Goal: Task Accomplishment & Management: Complete application form

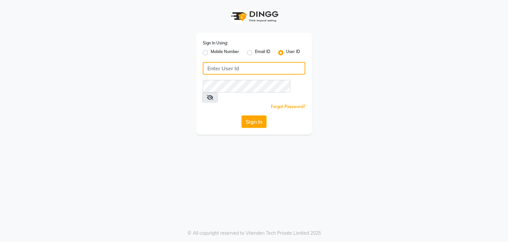
click at [214, 69] on input "Username" at bounding box center [254, 68] width 103 height 13
type input "uma@123"
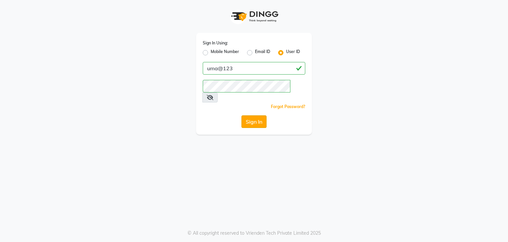
click at [253, 115] on button "Sign In" at bounding box center [254, 121] width 25 height 13
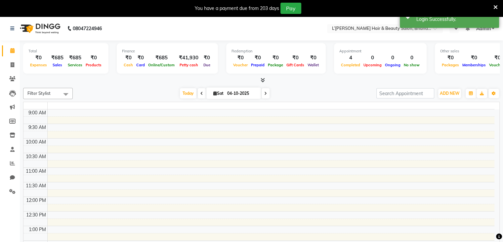
select select "en"
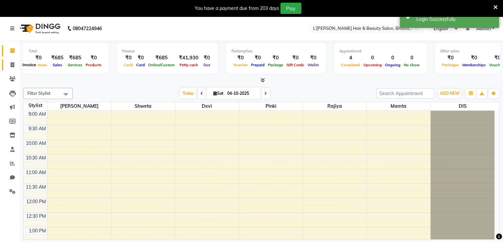
click at [12, 64] on icon at bounding box center [13, 64] width 4 height 5
select select "7828"
select select "service"
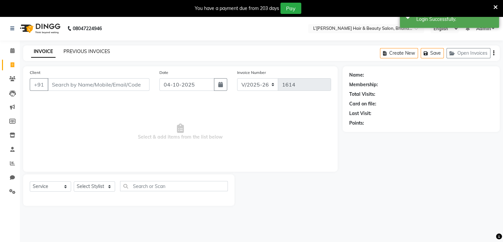
click at [87, 52] on link "PREVIOUS INVOICES" at bounding box center [87, 51] width 47 height 6
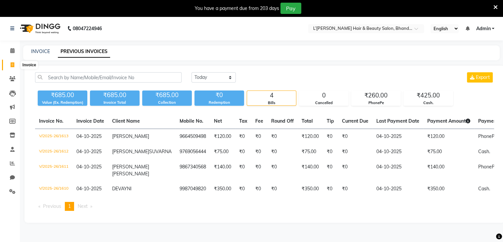
click at [12, 65] on icon at bounding box center [13, 64] width 4 height 5
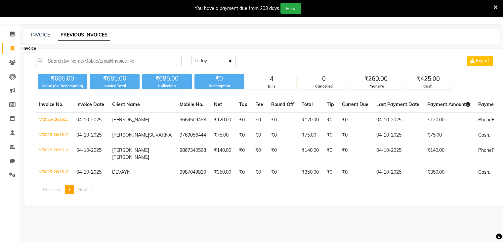
select select "7828"
select select "service"
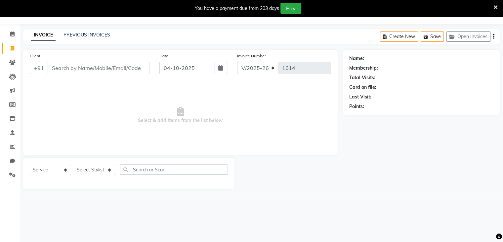
click at [50, 69] on input "Client" at bounding box center [99, 68] width 102 height 13
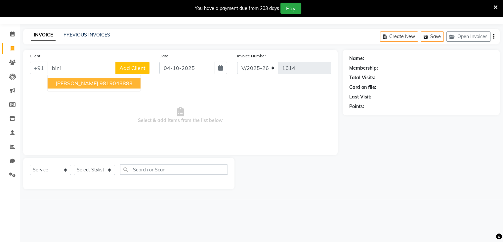
click at [68, 85] on span "[PERSON_NAME]" at bounding box center [77, 83] width 43 height 7
type input "9819043883"
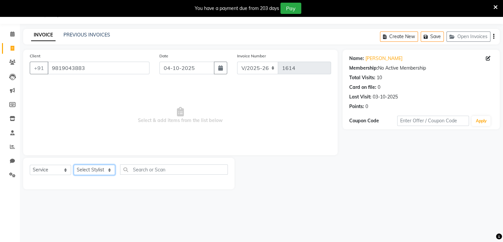
click at [97, 167] on select "Select Stylist Devi DIS Mamta Pinki [PERSON_NAME] Shweta Uma UNKNOWN [PERSON_NA…" at bounding box center [94, 169] width 41 height 10
select select "69887"
click at [74, 165] on select "Select Stylist Devi DIS Mamta Pinki [PERSON_NAME] Shweta Uma UNKNOWN [PERSON_NA…" at bounding box center [94, 169] width 41 height 10
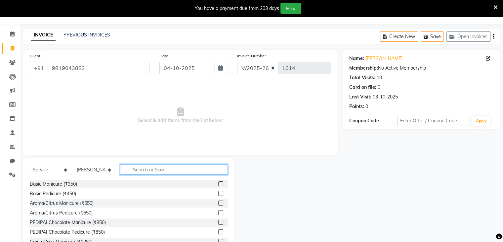
click at [130, 168] on input "text" at bounding box center [174, 169] width 108 height 10
type input "thread"
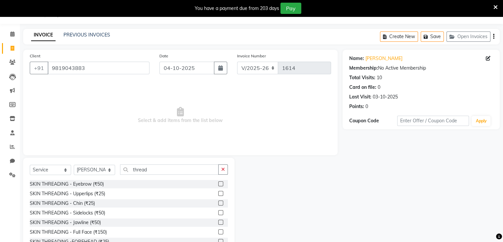
click at [218, 183] on label at bounding box center [220, 183] width 5 height 5
click at [218, 183] on input "checkbox" at bounding box center [220, 184] width 4 height 4
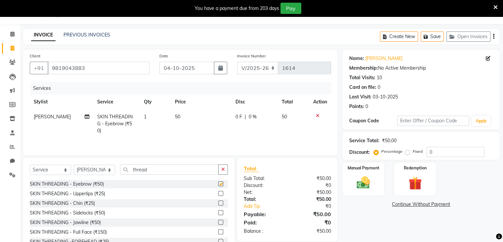
checkbox input "false"
click at [166, 168] on input "thread" at bounding box center [169, 169] width 99 height 10
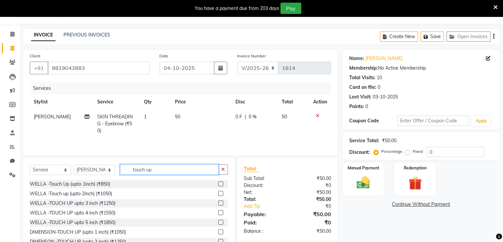
type input "touch up"
click at [218, 193] on label at bounding box center [220, 193] width 5 height 5
click at [218, 193] on input "checkbox" at bounding box center [220, 193] width 4 height 4
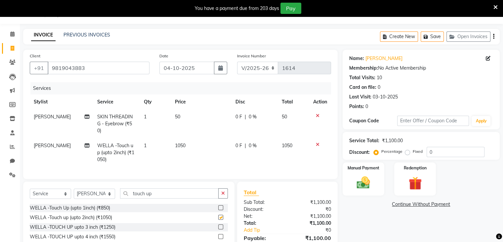
checkbox input "false"
click at [185, 138] on td "1050" at bounding box center [201, 152] width 61 height 29
select select "69887"
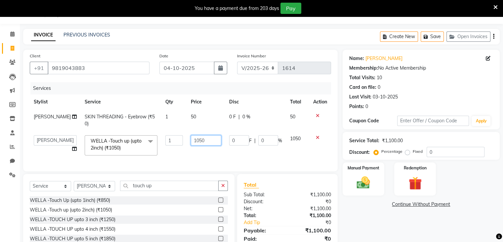
click at [200, 141] on input "1050" at bounding box center [206, 140] width 30 height 10
type input "1250"
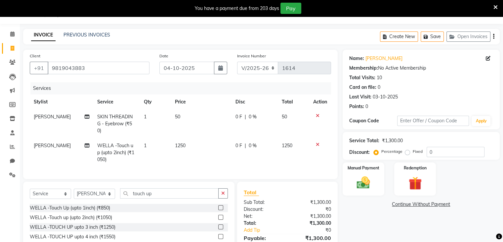
click at [363, 223] on div "Name: [PERSON_NAME] Membership: No Active Membership Total Visits: 10 Card on f…" at bounding box center [424, 164] width 162 height 229
click at [176, 190] on input "touch up" at bounding box center [169, 193] width 99 height 10
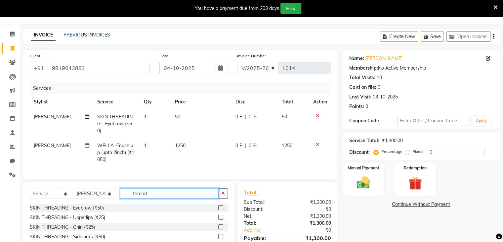
type input "thread"
click at [218, 215] on label at bounding box center [220, 216] width 5 height 5
click at [218, 215] on input "checkbox" at bounding box center [220, 217] width 4 height 4
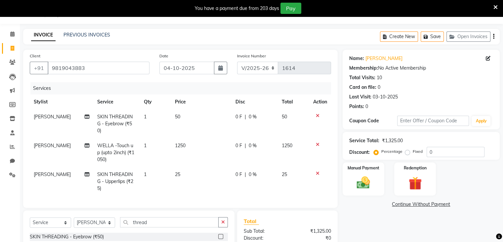
checkbox input "false"
click at [359, 183] on img at bounding box center [363, 183] width 22 height 16
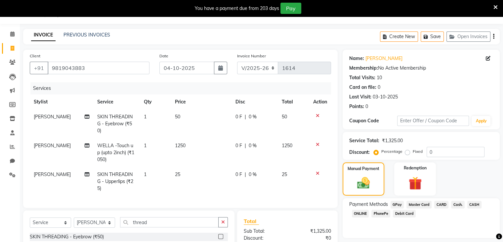
click at [380, 213] on span "PhonePe" at bounding box center [381, 213] width 19 height 8
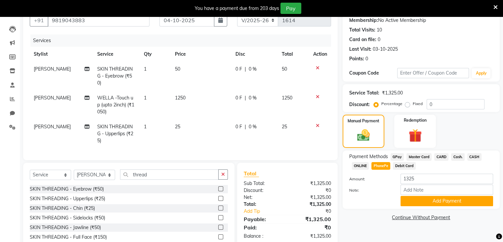
scroll to position [84, 0]
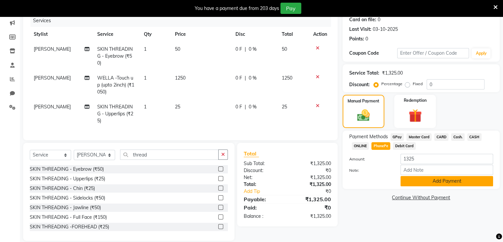
click at [443, 182] on button "Add Payment" at bounding box center [447, 181] width 93 height 10
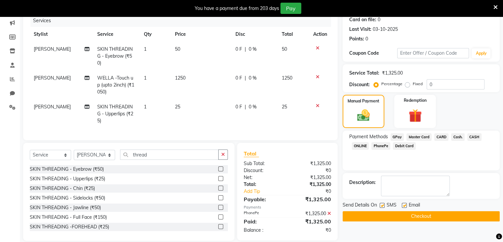
click at [434, 214] on button "Checkout" at bounding box center [421, 216] width 157 height 10
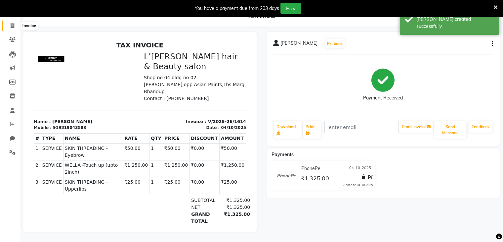
click at [13, 23] on icon at bounding box center [13, 25] width 4 height 5
select select "service"
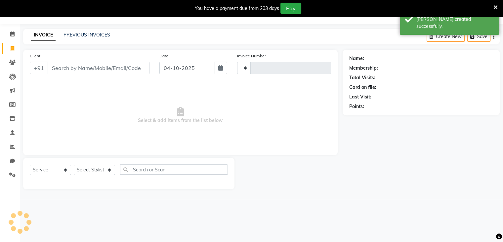
scroll to position [17, 0]
type input "1615"
select select "7828"
click at [60, 70] on input "Client" at bounding box center [99, 68] width 102 height 13
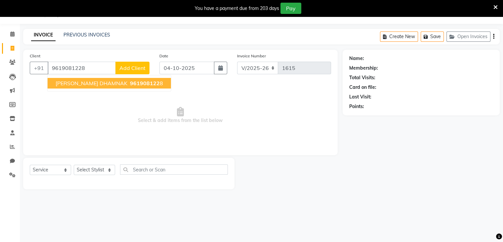
type input "9619081228"
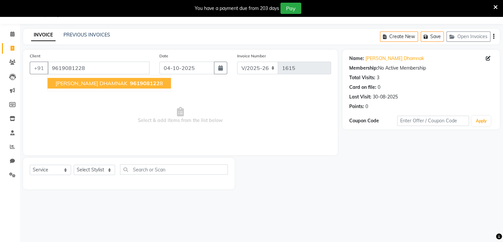
click at [79, 83] on span "[PERSON_NAME] DHAMNAK" at bounding box center [92, 83] width 72 height 7
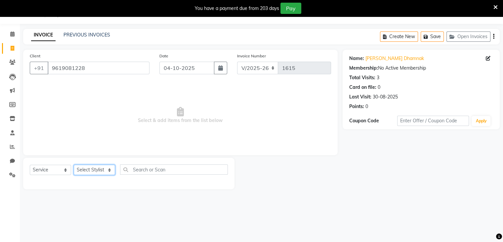
click at [104, 171] on select "Select Stylist Devi DIS Mamta Pinki [PERSON_NAME] Shweta Uma UNKNOWN [PERSON_NA…" at bounding box center [94, 169] width 41 height 10
select select "89767"
click at [74, 165] on select "Select Stylist Devi DIS Mamta Pinki [PERSON_NAME] Shweta Uma UNKNOWN [PERSON_NA…" at bounding box center [94, 169] width 41 height 10
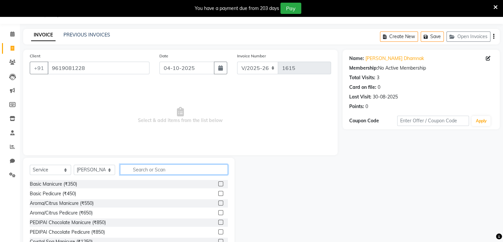
click at [135, 169] on input "text" at bounding box center [174, 169] width 108 height 10
type input "thread"
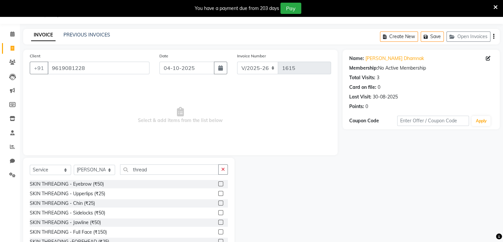
click at [218, 182] on label at bounding box center [220, 183] width 5 height 5
click at [218, 182] on input "checkbox" at bounding box center [220, 184] width 4 height 4
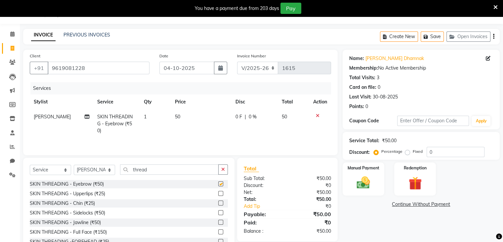
checkbox input "false"
click at [218, 204] on label at bounding box center [220, 202] width 5 height 5
click at [218, 204] on input "checkbox" at bounding box center [220, 203] width 4 height 4
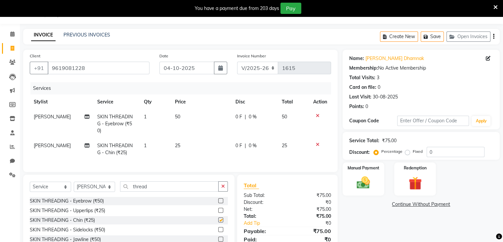
checkbox input "false"
click at [218, 210] on label at bounding box center [220, 209] width 5 height 5
click at [218, 210] on input "checkbox" at bounding box center [220, 210] width 4 height 4
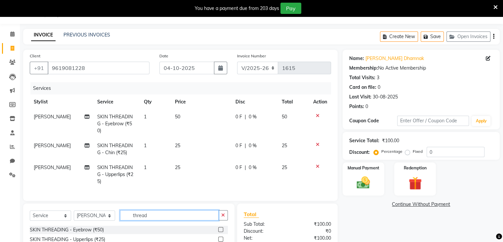
checkbox input "false"
click at [215, 210] on input "thread" at bounding box center [169, 215] width 99 height 10
click at [364, 183] on img at bounding box center [363, 183] width 22 height 16
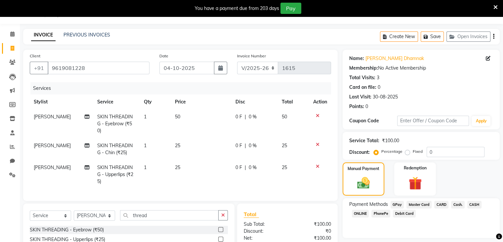
click at [381, 214] on span "PhonePe" at bounding box center [381, 213] width 19 height 8
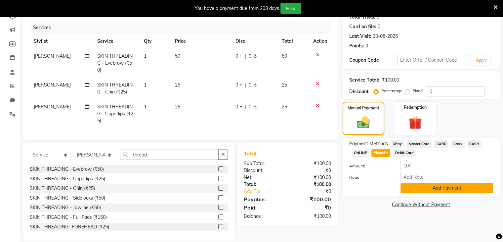
click at [428, 189] on button "Add Payment" at bounding box center [447, 188] width 93 height 10
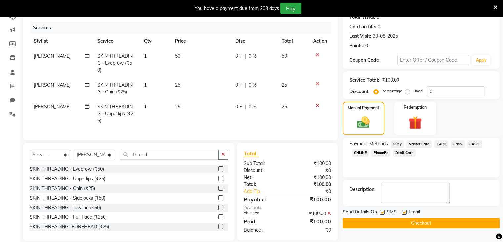
click at [426, 221] on button "Checkout" at bounding box center [421, 223] width 157 height 10
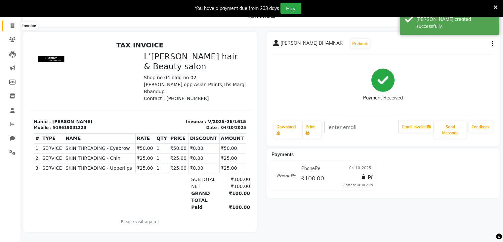
click at [12, 23] on icon at bounding box center [13, 25] width 4 height 5
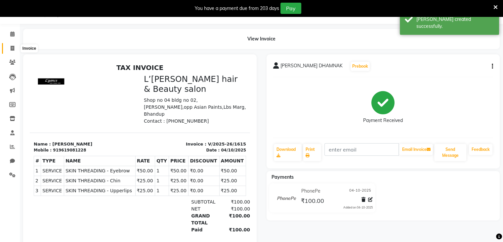
select select "7828"
select select "service"
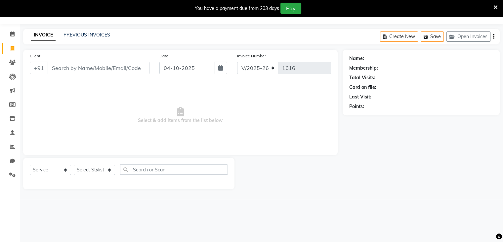
click at [54, 67] on input "Client" at bounding box center [99, 68] width 102 height 13
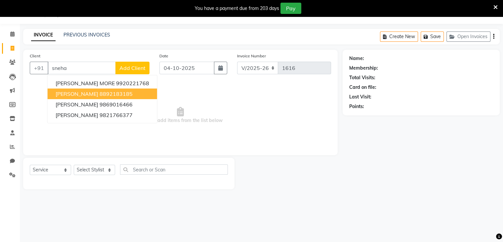
click at [77, 95] on span "[PERSON_NAME]" at bounding box center [77, 93] width 43 height 7
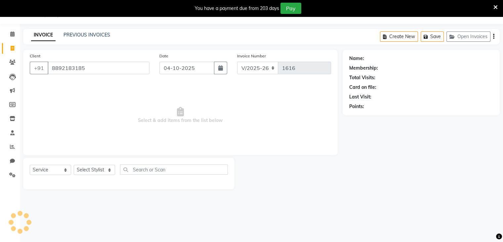
type input "8892183185"
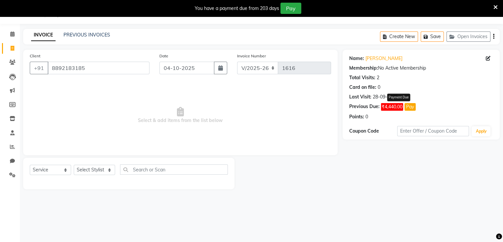
click at [409, 108] on button "Pay" at bounding box center [410, 107] width 11 height 8
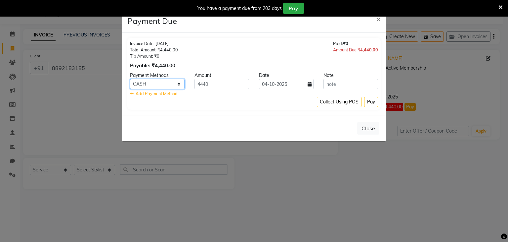
click at [179, 82] on select "GPay Master Card CARD Cash. CASH ONLINE PhonePe Debit Card" at bounding box center [157, 84] width 55 height 10
select select "7"
click at [130, 79] on select "GPay Master Card CARD Cash. CASH ONLINE PhonePe Debit Card" at bounding box center [157, 84] width 55 height 10
click at [372, 104] on button "Pay" at bounding box center [371, 102] width 14 height 10
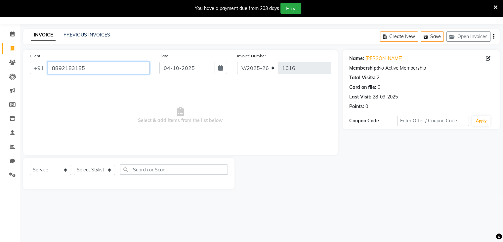
click at [97, 64] on input "8892183185" at bounding box center [99, 68] width 102 height 13
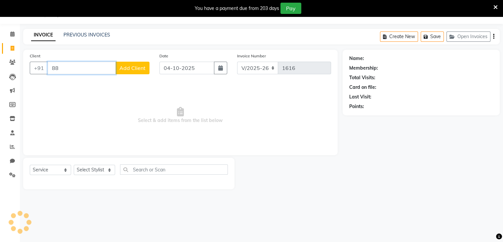
type input "8"
type input "t"
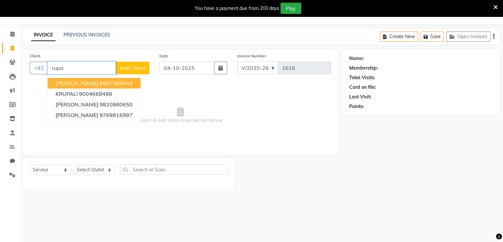
click at [108, 82] on ngb-highlight "9967089444" at bounding box center [116, 83] width 33 height 7
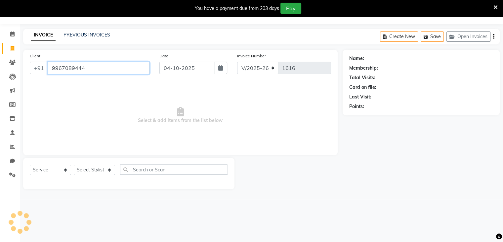
type input "9967089444"
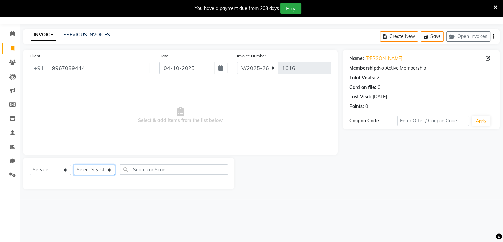
click at [108, 169] on select "Select Stylist Devi DIS Mamta Pinki [PERSON_NAME] Shweta Uma UNKNOWN [PERSON_NA…" at bounding box center [94, 169] width 41 height 10
select select "70653"
click at [74, 165] on select "Select Stylist Devi DIS Mamta Pinki [PERSON_NAME] Shweta Uma UNKNOWN [PERSON_NA…" at bounding box center [94, 169] width 41 height 10
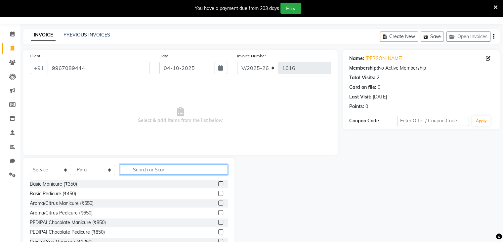
click at [137, 169] on input "text" at bounding box center [174, 169] width 108 height 10
type input "thread"
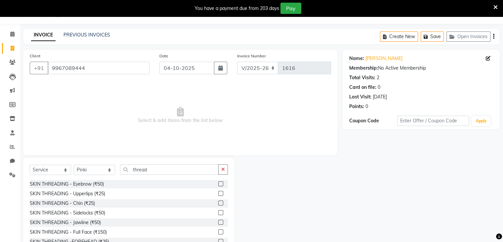
click at [218, 204] on label at bounding box center [220, 202] width 5 height 5
click at [218, 204] on input "checkbox" at bounding box center [220, 203] width 4 height 4
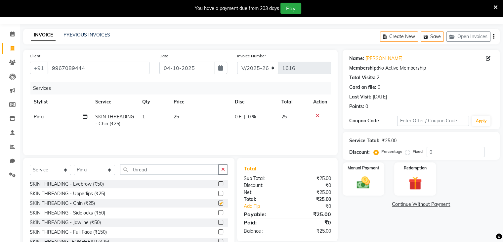
checkbox input "false"
click at [218, 193] on label at bounding box center [220, 193] width 5 height 5
click at [218, 193] on input "checkbox" at bounding box center [220, 193] width 4 height 4
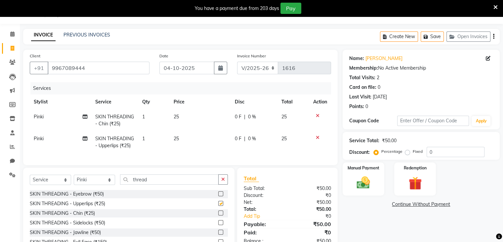
checkbox input "false"
click at [355, 194] on div "Manual Payment" at bounding box center [363, 178] width 43 height 34
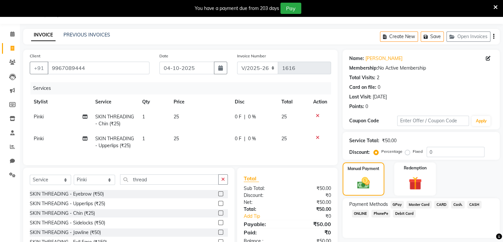
click at [381, 213] on span "PhonePe" at bounding box center [381, 213] width 19 height 8
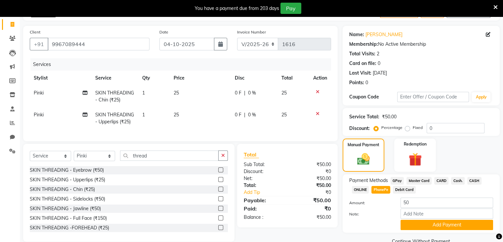
scroll to position [55, 0]
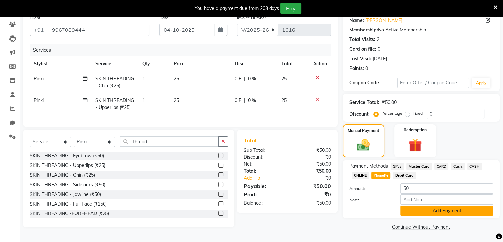
click at [450, 212] on button "Add Payment" at bounding box center [447, 210] width 93 height 10
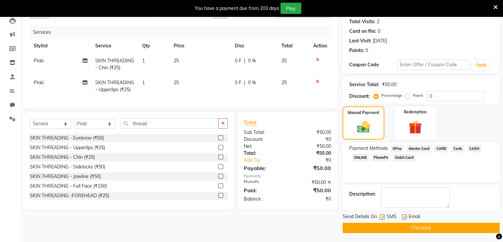
scroll to position [73, 0]
click at [383, 216] on label at bounding box center [382, 216] width 5 height 5
click at [383, 216] on input "checkbox" at bounding box center [382, 216] width 4 height 4
checkbox input "false"
click at [383, 225] on button "Checkout" at bounding box center [421, 227] width 157 height 10
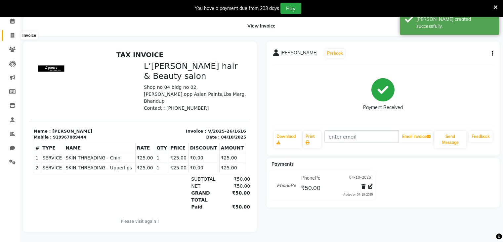
click at [12, 33] on icon at bounding box center [13, 35] width 4 height 5
select select "service"
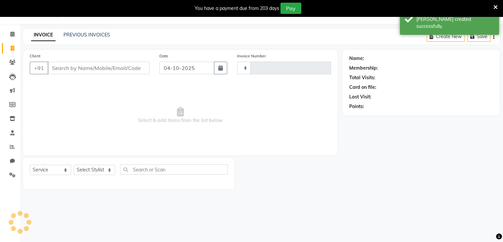
scroll to position [17, 0]
type input "1617"
select select "7828"
click at [55, 70] on input "Client" at bounding box center [99, 68] width 102 height 13
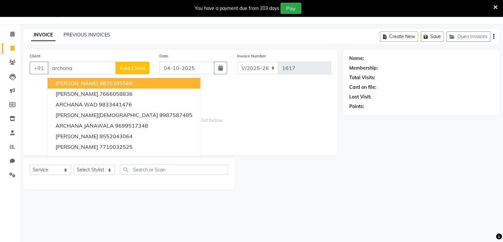
click at [77, 66] on input "archana" at bounding box center [82, 68] width 68 height 13
type input "a"
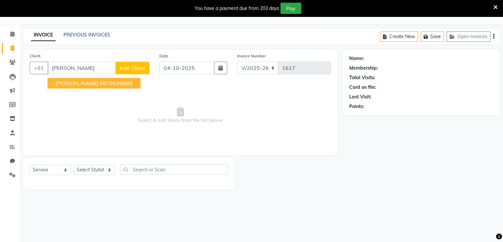
click at [100, 84] on ngb-highlight "8879639989" at bounding box center [116, 83] width 33 height 7
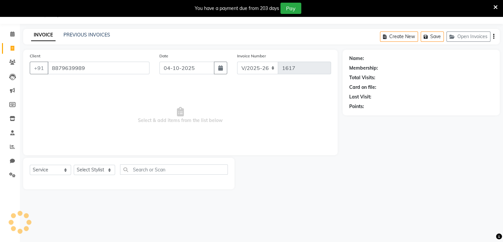
type input "8879639989"
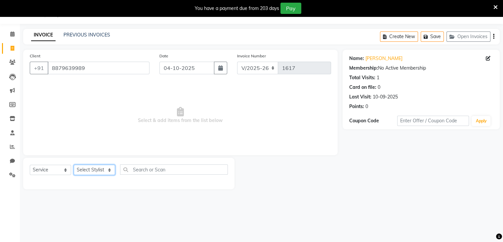
click at [95, 169] on select "Select Stylist Devi DIS Mamta Pinki [PERSON_NAME] Shweta Uma UNKNOWN [PERSON_NA…" at bounding box center [94, 169] width 41 height 10
select select "69887"
click at [74, 165] on select "Select Stylist Devi DIS Mamta Pinki [PERSON_NAME] Shweta Uma UNKNOWN [PERSON_NA…" at bounding box center [94, 169] width 41 height 10
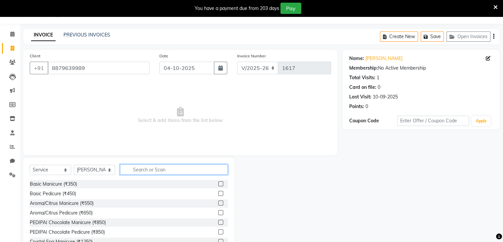
click at [135, 168] on input "text" at bounding box center [174, 169] width 108 height 10
type input "thread"
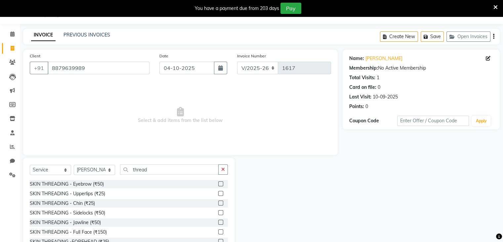
click at [218, 195] on label at bounding box center [220, 193] width 5 height 5
click at [218, 195] on input "checkbox" at bounding box center [220, 193] width 4 height 4
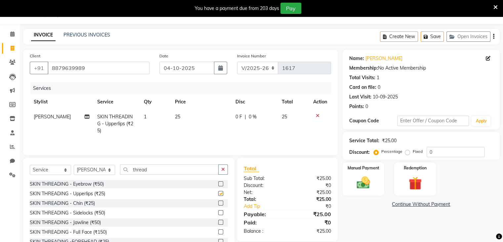
checkbox input "false"
click at [218, 186] on div at bounding box center [220, 184] width 4 height 7
click at [218, 183] on label at bounding box center [220, 183] width 5 height 5
click at [218, 183] on input "checkbox" at bounding box center [220, 184] width 4 height 4
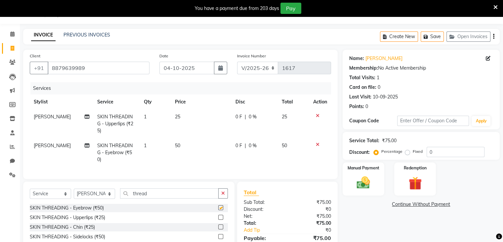
checkbox input "false"
click at [159, 188] on input "thread" at bounding box center [169, 193] width 99 height 10
type input "t"
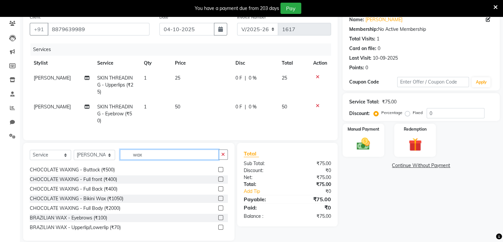
scroll to position [53, 0]
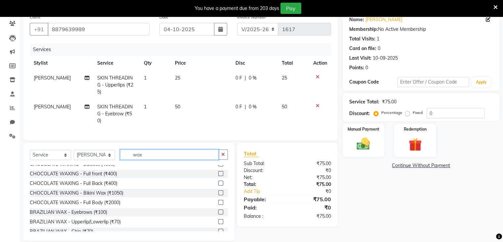
type input "wax"
click at [218, 219] on label at bounding box center [220, 221] width 5 height 5
click at [218, 219] on input "checkbox" at bounding box center [220, 221] width 4 height 4
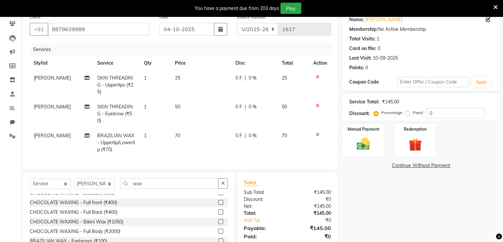
checkbox input "false"
click at [151, 178] on input "wax" at bounding box center [169, 183] width 99 height 10
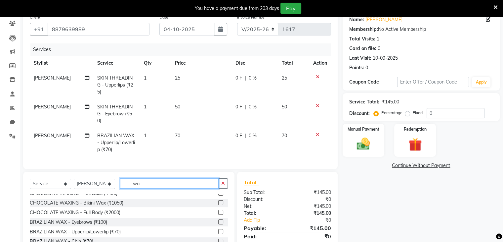
type input "w"
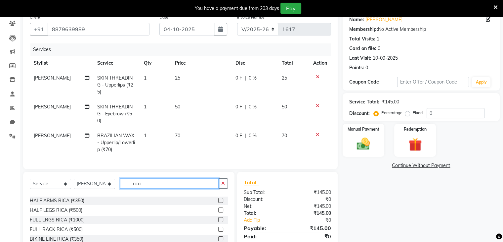
scroll to position [3, 0]
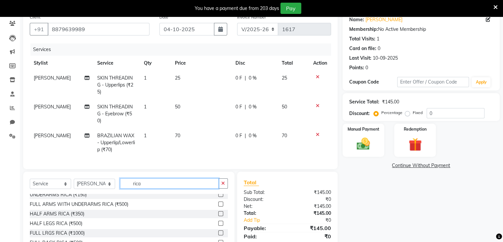
type input "rica"
click at [218, 220] on label at bounding box center [220, 222] width 5 height 5
click at [218, 221] on input "checkbox" at bounding box center [220, 223] width 4 height 4
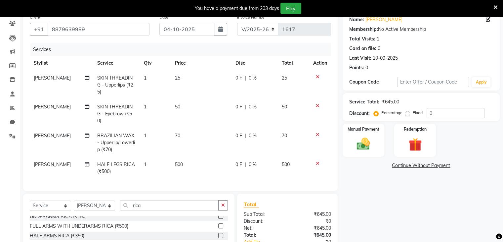
checkbox input "false"
click at [218, 233] on label at bounding box center [220, 235] width 5 height 5
click at [218, 233] on input "checkbox" at bounding box center [220, 235] width 4 height 4
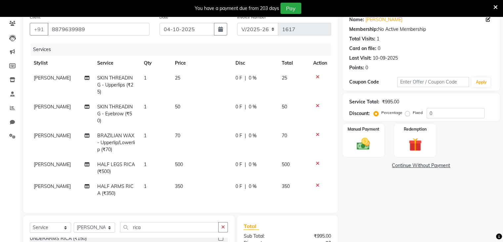
checkbox input "false"
click at [156, 222] on input "rica" at bounding box center [169, 227] width 99 height 10
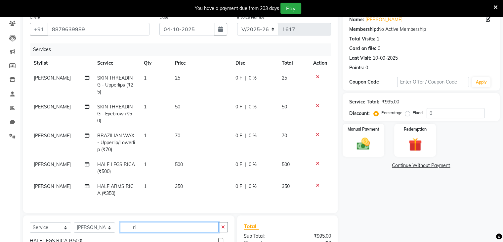
type input "r"
type input "head"
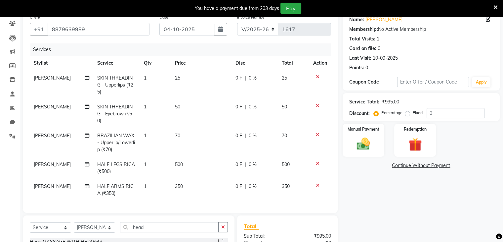
click at [221, 239] on label at bounding box center [220, 241] width 5 height 5
click at [221, 239] on input "checkbox" at bounding box center [220, 241] width 4 height 4
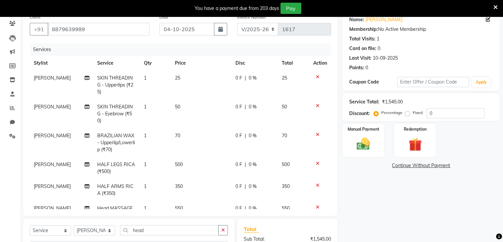
checkbox input "false"
click at [108, 230] on select "Select Stylist Devi DIS Mamta Pinki [PERSON_NAME] Shweta Uma UNKNOWN [PERSON_NA…" at bounding box center [94, 230] width 41 height 10
select select "84247"
click at [74, 225] on select "Select Stylist Devi DIS Mamta Pinki [PERSON_NAME] Shweta Uma UNKNOWN [PERSON_NA…" at bounding box center [94, 230] width 41 height 10
click at [150, 228] on input "head" at bounding box center [169, 230] width 99 height 10
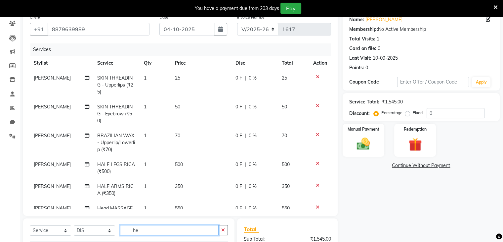
type input "h"
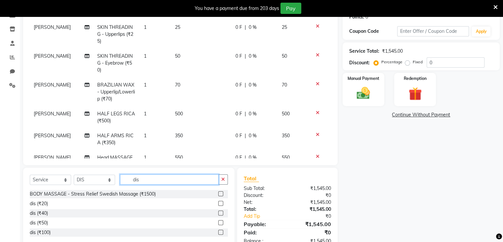
scroll to position [125, 0]
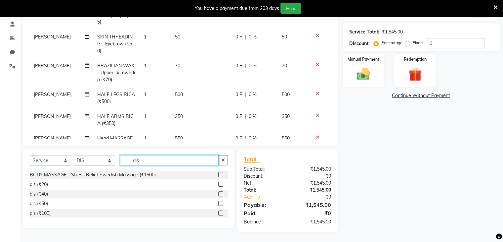
type input "dis"
click at [220, 192] on label at bounding box center [220, 193] width 5 height 5
click at [220, 192] on input "checkbox" at bounding box center [220, 194] width 4 height 4
checkbox input "false"
click at [361, 72] on img at bounding box center [363, 74] width 22 height 16
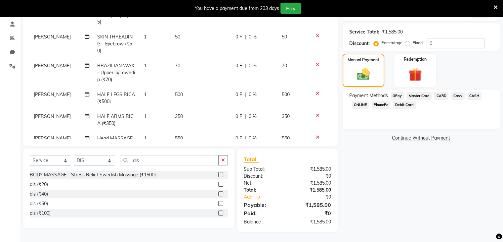
click at [382, 103] on span "PhonePe" at bounding box center [381, 105] width 19 height 8
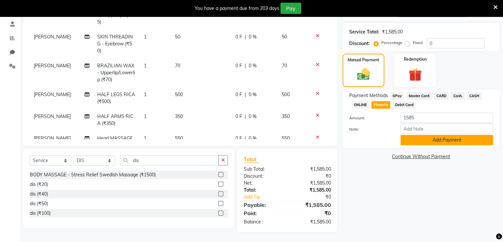
click at [416, 141] on button "Add Payment" at bounding box center [447, 140] width 93 height 10
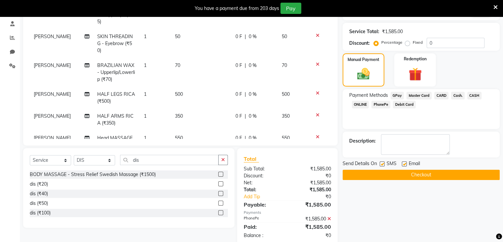
click at [411, 174] on button "Checkout" at bounding box center [421, 174] width 157 height 10
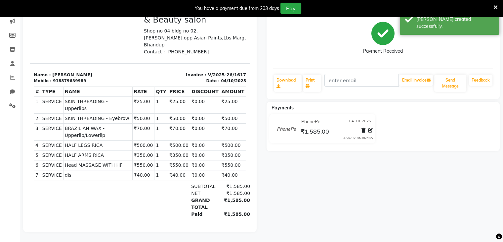
scroll to position [17, 0]
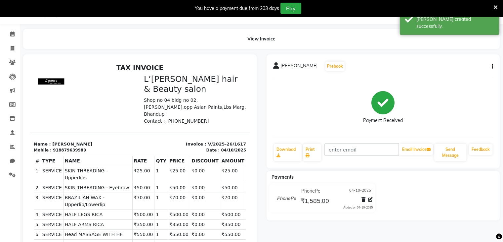
select select "7828"
select select "service"
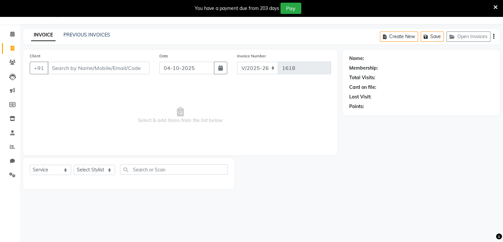
click at [59, 70] on input "Client" at bounding box center [99, 68] width 102 height 13
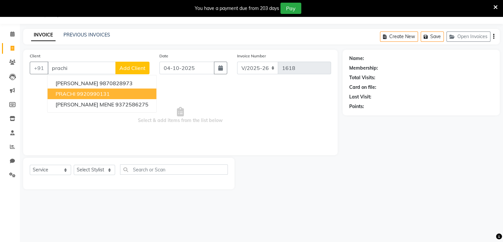
click at [78, 93] on ngb-highlight "9920990131" at bounding box center [93, 93] width 33 height 7
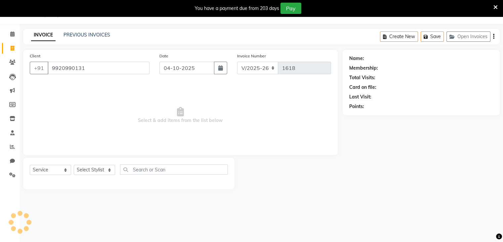
type input "9920990131"
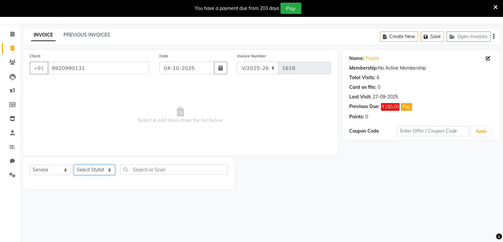
click at [107, 170] on select "Select Stylist Devi DIS Mamta Pinki [PERSON_NAME] Shweta Uma UNKNOWN [PERSON_NA…" at bounding box center [94, 169] width 41 height 10
select select "69889"
click at [74, 165] on select "Select Stylist Devi DIS Mamta Pinki [PERSON_NAME] Shweta Uma UNKNOWN [PERSON_NA…" at bounding box center [94, 169] width 41 height 10
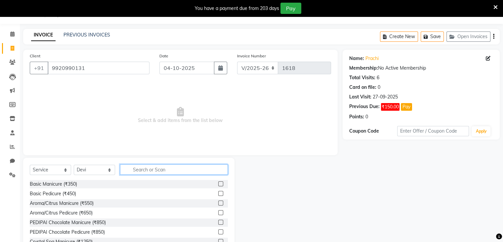
click at [138, 169] on input "text" at bounding box center [174, 169] width 108 height 10
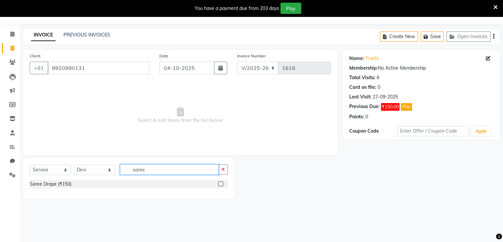
type input "saree"
click at [220, 183] on label at bounding box center [220, 183] width 5 height 5
click at [220, 183] on input "checkbox" at bounding box center [220, 184] width 4 height 4
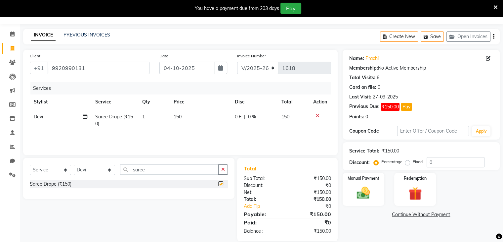
checkbox input "false"
click at [405, 212] on link "Continue Without Payment" at bounding box center [421, 214] width 155 height 7
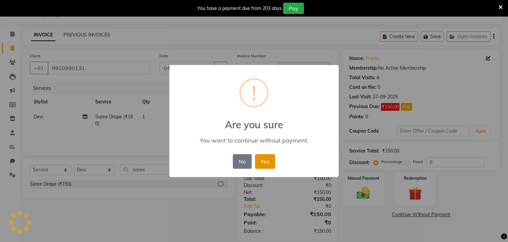
click at [263, 161] on button "Yes" at bounding box center [265, 161] width 20 height 15
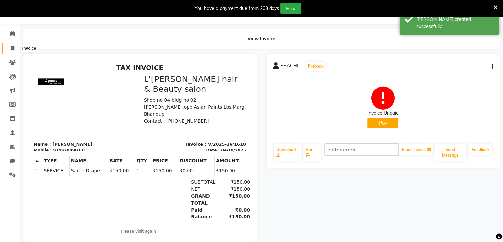
click at [12, 47] on icon at bounding box center [13, 48] width 4 height 5
select select "service"
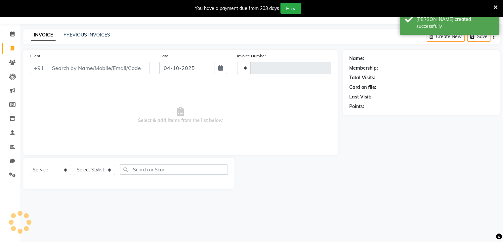
type input "1619"
select select "7828"
click at [53, 70] on input "Client" at bounding box center [99, 68] width 102 height 13
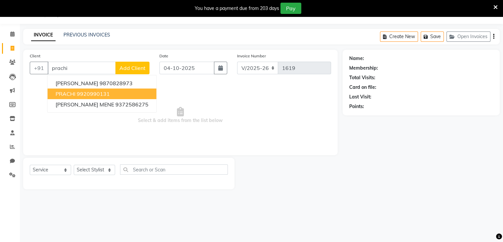
click at [71, 93] on span "PRACHI" at bounding box center [66, 93] width 20 height 7
type input "9920990131"
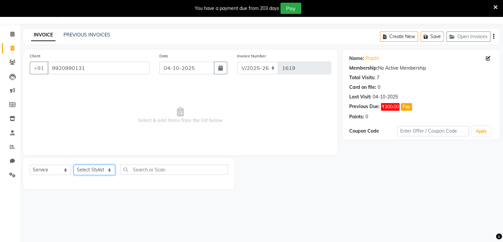
click at [95, 171] on select "Select Stylist Devi DIS Mamta Pinki [PERSON_NAME] Shweta Uma UNKNOWN [PERSON_NA…" at bounding box center [94, 169] width 41 height 10
select select "70654"
click at [74, 165] on select "Select Stylist Devi DIS Mamta Pinki [PERSON_NAME] Shweta Uma UNKNOWN [PERSON_NA…" at bounding box center [94, 169] width 41 height 10
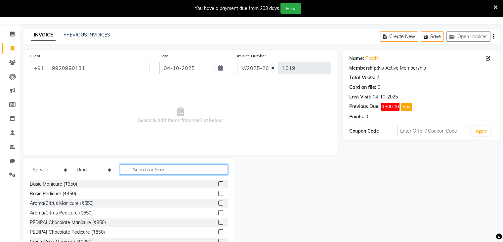
click at [140, 170] on input "text" at bounding box center [174, 169] width 108 height 10
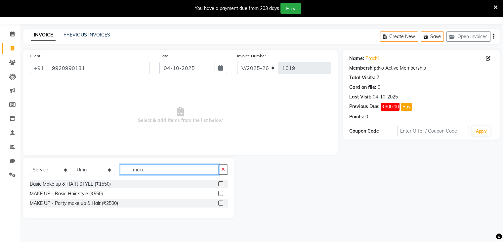
type input "make"
click at [220, 183] on label at bounding box center [220, 183] width 5 height 5
click at [220, 183] on input "checkbox" at bounding box center [220, 184] width 4 height 4
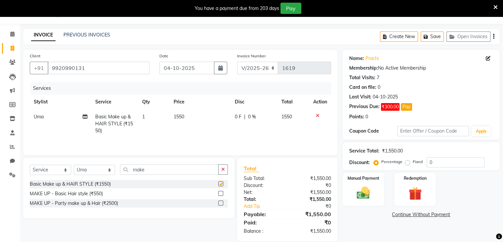
checkbox input "false"
click at [187, 114] on td "1550" at bounding box center [200, 123] width 61 height 29
select select "70654"
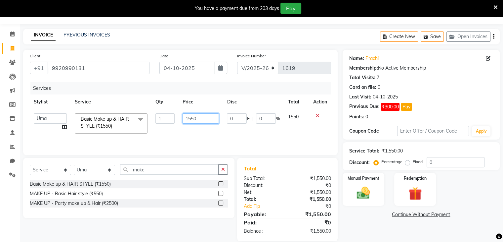
click at [200, 121] on input "1550" at bounding box center [201, 118] width 36 height 10
type input "1"
type input "2060"
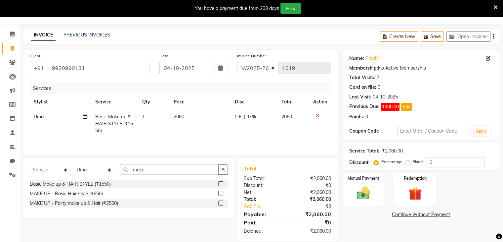
click at [422, 220] on div "Name: [PERSON_NAME] Membership: No Active Membership Total Visits: 7 Card on fi…" at bounding box center [424, 145] width 162 height 191
click at [221, 68] on icon "button" at bounding box center [220, 67] width 5 height 5
select select "10"
select select "2025"
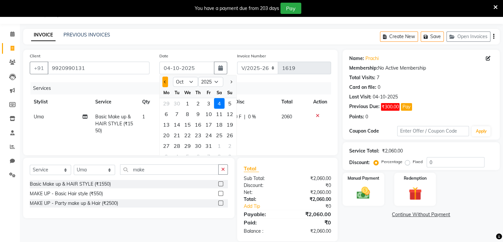
click at [164, 81] on span "Previous month" at bounding box center [165, 81] width 3 height 3
select select "9"
click at [178, 145] on div "30" at bounding box center [177, 145] width 11 height 11
type input "30-09-2025"
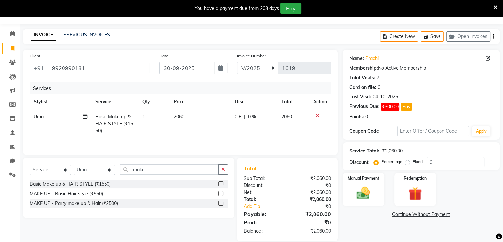
click at [414, 216] on link "Continue Without Payment" at bounding box center [421, 214] width 155 height 7
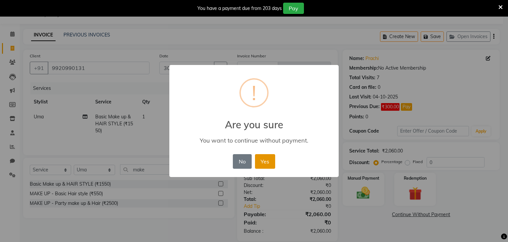
click at [262, 157] on button "Yes" at bounding box center [265, 161] width 20 height 15
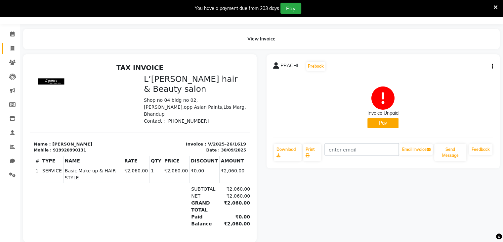
click at [13, 46] on icon at bounding box center [13, 48] width 4 height 5
select select "service"
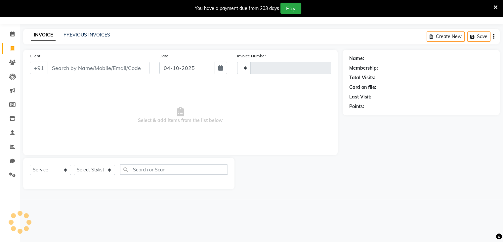
type input "1620"
select select "7828"
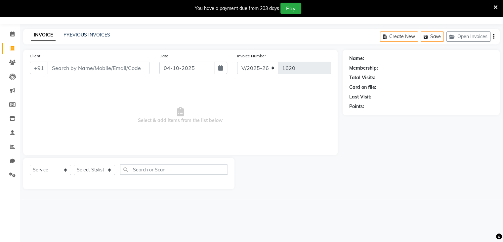
click at [62, 68] on input "Client" at bounding box center [99, 68] width 102 height 13
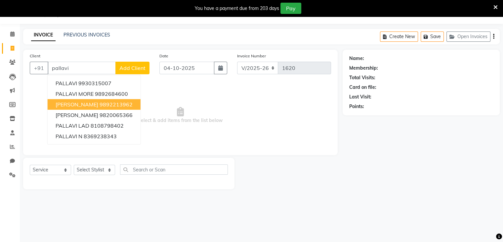
click at [79, 105] on span "[PERSON_NAME]" at bounding box center [77, 104] width 43 height 7
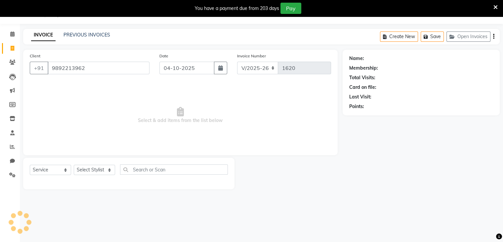
type input "9892213962"
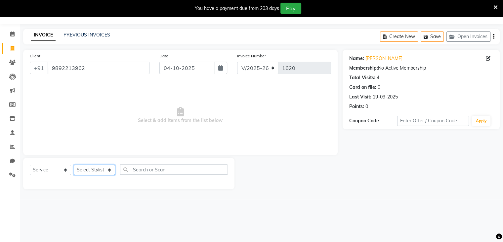
click at [100, 169] on select "Select Stylist Devi DIS Mamta Pinki [PERSON_NAME] Shweta Uma UNKNOWN [PERSON_NA…" at bounding box center [94, 169] width 41 height 10
select select "69887"
click at [74, 165] on select "Select Stylist Devi DIS Mamta Pinki [PERSON_NAME] Shweta Uma UNKNOWN [PERSON_NA…" at bounding box center [94, 169] width 41 height 10
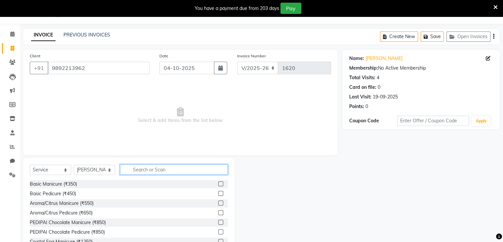
click at [133, 169] on input "text" at bounding box center [174, 169] width 108 height 10
type input "r"
type input "thread"
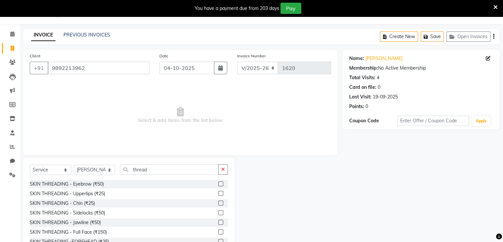
click at [218, 183] on label at bounding box center [220, 183] width 5 height 5
click at [218, 183] on input "checkbox" at bounding box center [220, 184] width 4 height 4
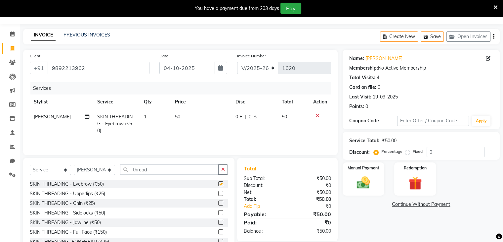
checkbox input "false"
click at [218, 193] on label at bounding box center [220, 193] width 5 height 5
click at [218, 193] on input "checkbox" at bounding box center [220, 193] width 4 height 4
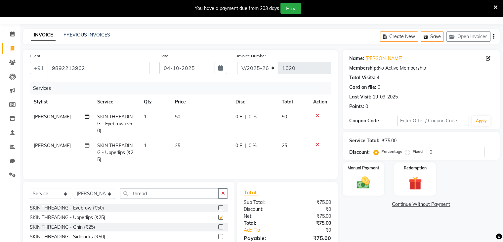
checkbox input "false"
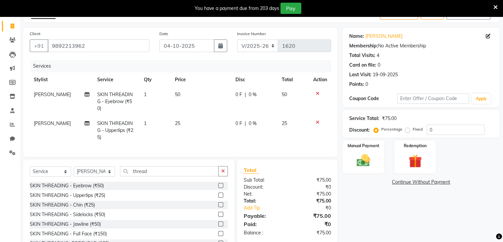
scroll to position [55, 0]
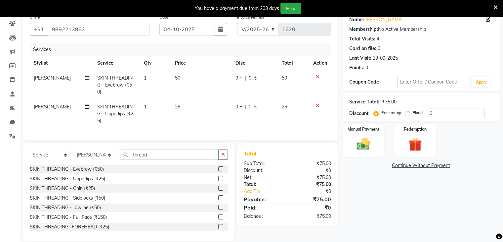
click at [218, 224] on label at bounding box center [220, 226] width 5 height 5
click at [218, 224] on input "checkbox" at bounding box center [220, 226] width 4 height 4
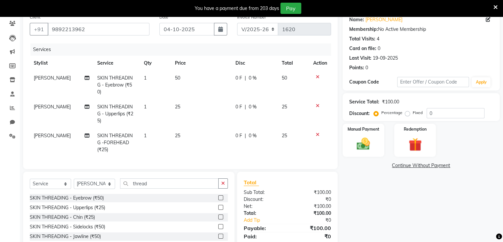
checkbox input "false"
click at [368, 141] on img at bounding box center [363, 144] width 22 height 16
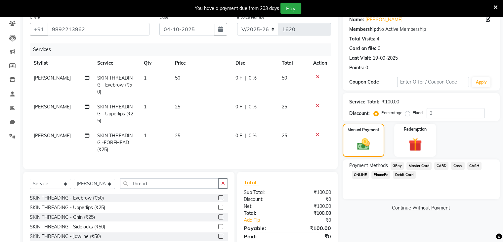
click at [384, 175] on span "PhonePe" at bounding box center [381, 175] width 19 height 8
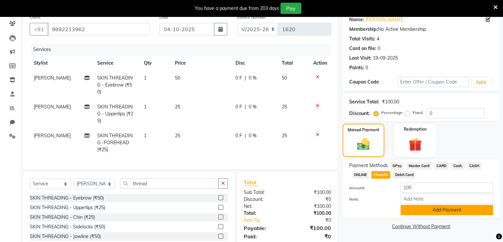
click at [417, 214] on button "Add Payment" at bounding box center [447, 210] width 93 height 10
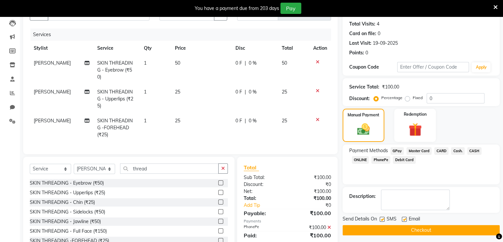
scroll to position [84, 0]
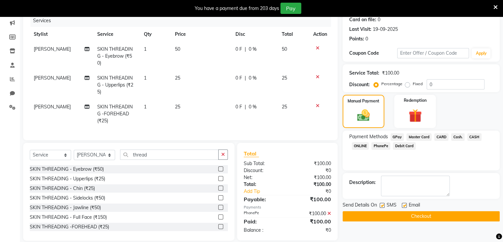
click at [453, 216] on button "Checkout" at bounding box center [421, 216] width 157 height 10
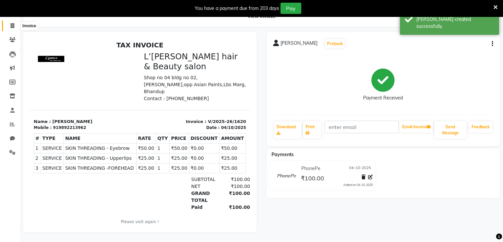
click at [14, 23] on icon at bounding box center [13, 25] width 4 height 5
select select "service"
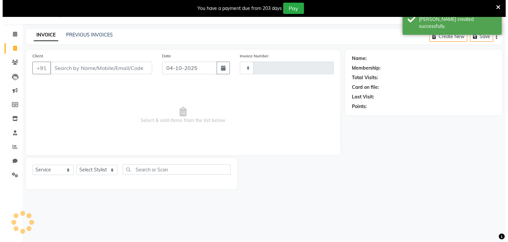
scroll to position [17, 0]
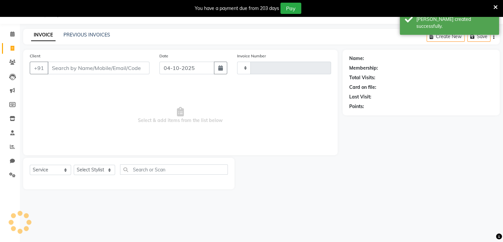
type input "1621"
select select "7828"
click at [56, 66] on input "Client" at bounding box center [99, 68] width 102 height 13
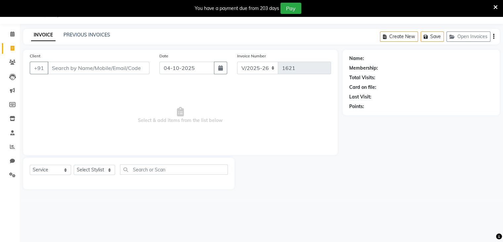
click at [53, 67] on input "Client" at bounding box center [99, 68] width 102 height 13
type input "9769499549"
click at [128, 69] on span "Add Client" at bounding box center [132, 68] width 26 height 7
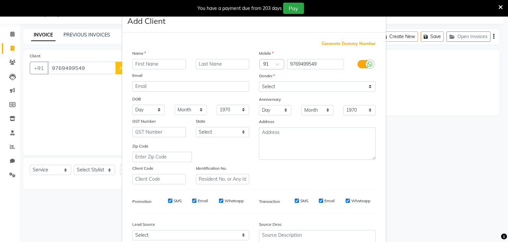
click at [135, 65] on input "text" at bounding box center [159, 64] width 54 height 10
type input "a"
type input "APURVA"
click at [199, 64] on input "text" at bounding box center [223, 64] width 54 height 10
type input "[PERSON_NAME]"
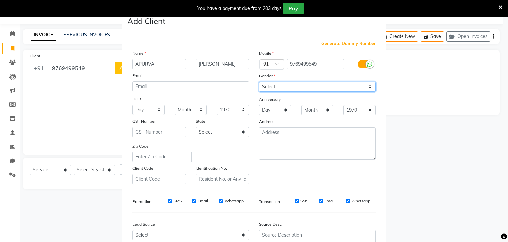
click at [274, 85] on select "Select [DEMOGRAPHIC_DATA] [DEMOGRAPHIC_DATA] Other Prefer Not To Say" at bounding box center [317, 86] width 117 height 10
select select "[DEMOGRAPHIC_DATA]"
click at [259, 82] on select "Select [DEMOGRAPHIC_DATA] [DEMOGRAPHIC_DATA] Other Prefer Not To Say" at bounding box center [317, 86] width 117 height 10
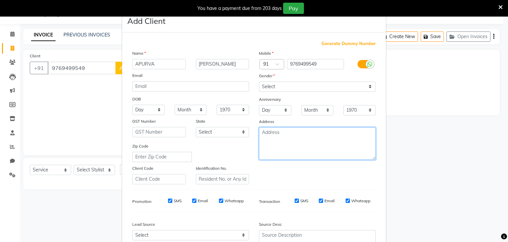
click at [270, 145] on textarea at bounding box center [317, 143] width 117 height 32
type textarea "MULUND"
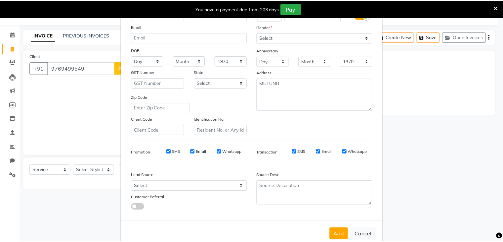
scroll to position [67, 0]
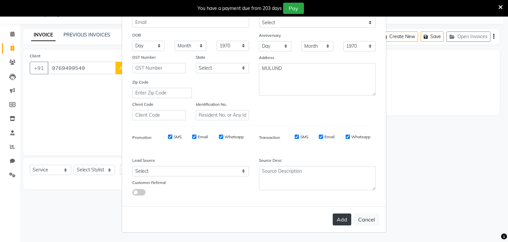
click at [341, 221] on button "Add" at bounding box center [342, 219] width 19 height 12
select select
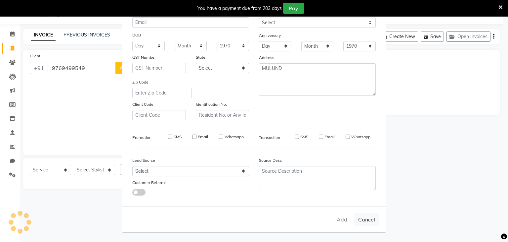
select select
checkbox input "false"
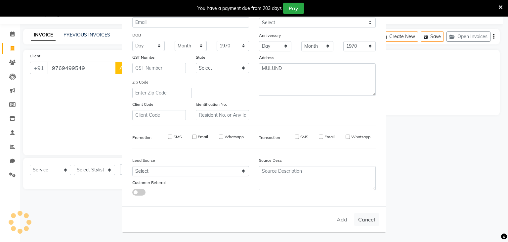
checkbox input "false"
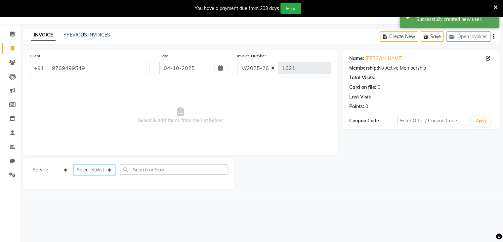
click at [106, 173] on select "Select Stylist Devi DIS Mamta Pinki [PERSON_NAME] Shweta Uma UNKNOWN [PERSON_NA…" at bounding box center [94, 169] width 41 height 10
select select "69889"
click at [74, 165] on select "Select Stylist Devi DIS Mamta Pinki [PERSON_NAME] Shweta Uma UNKNOWN [PERSON_NA…" at bounding box center [94, 169] width 41 height 10
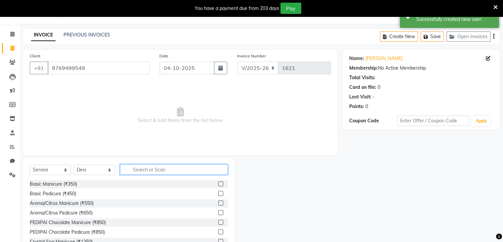
click at [135, 168] on input "text" at bounding box center [174, 169] width 108 height 10
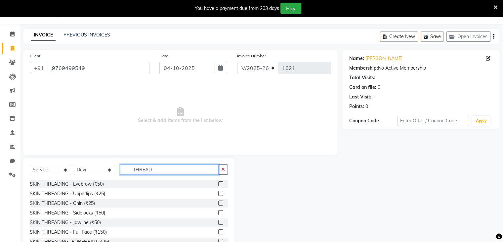
type input "THREAD"
click at [218, 184] on label at bounding box center [220, 183] width 5 height 5
click at [218, 184] on input "checkbox" at bounding box center [220, 184] width 4 height 4
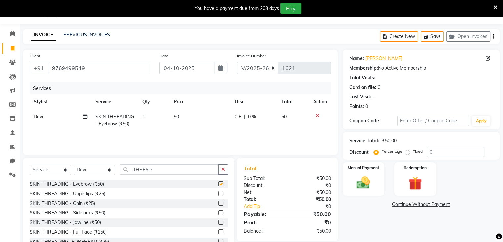
checkbox input "false"
click at [360, 184] on img at bounding box center [363, 183] width 22 height 16
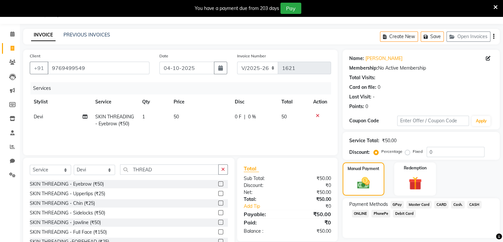
click at [380, 213] on span "PhonePe" at bounding box center [381, 213] width 19 height 8
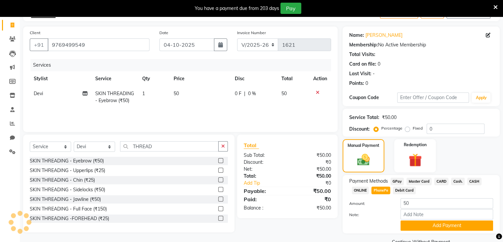
scroll to position [55, 0]
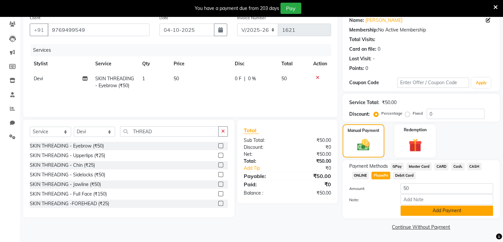
click at [441, 211] on button "Add Payment" at bounding box center [447, 210] width 93 height 10
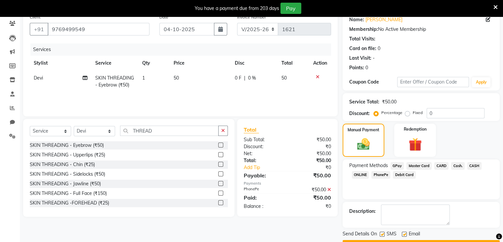
scroll to position [73, 0]
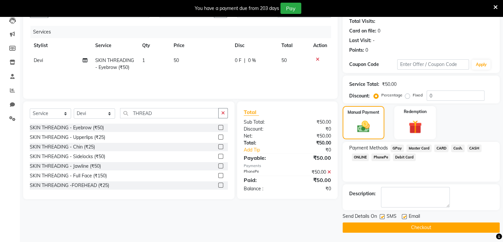
click at [383, 216] on label at bounding box center [382, 216] width 5 height 5
click at [383, 216] on input "checkbox" at bounding box center [382, 216] width 4 height 4
checkbox input "false"
click at [383, 227] on button "Checkout" at bounding box center [421, 227] width 157 height 10
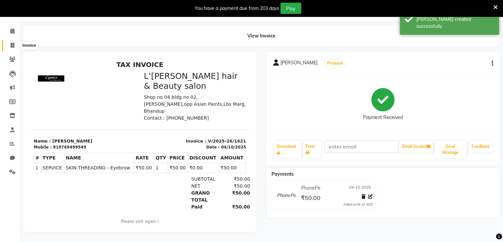
click at [14, 42] on span at bounding box center [13, 46] width 12 height 8
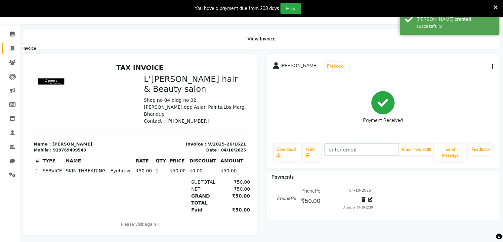
select select "service"
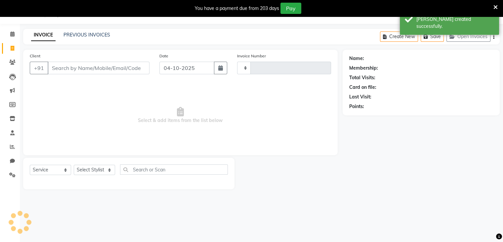
click at [64, 69] on input "Client" at bounding box center [99, 68] width 102 height 13
type input "1622"
select select "7828"
click at [54, 67] on input "Client" at bounding box center [99, 68] width 102 height 13
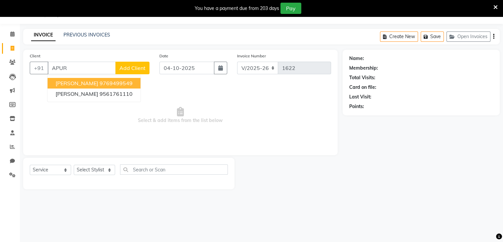
click at [71, 82] on span "[PERSON_NAME]" at bounding box center [77, 83] width 43 height 7
type input "9769499549"
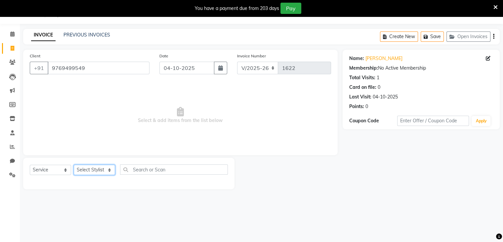
click at [95, 169] on select "Select Stylist Devi DIS Mamta Pinki [PERSON_NAME] Shweta Uma UNKNOWN [PERSON_NA…" at bounding box center [94, 169] width 41 height 10
select select "69889"
click at [74, 165] on select "Select Stylist Devi DIS Mamta Pinki [PERSON_NAME] Shweta Uma UNKNOWN [PERSON_NA…" at bounding box center [94, 169] width 41 height 10
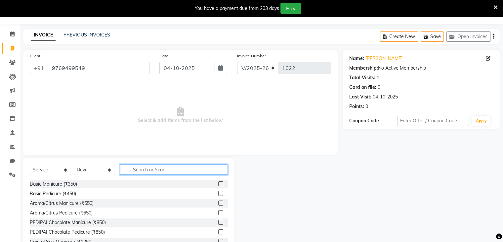
click at [135, 170] on input "text" at bounding box center [174, 169] width 108 height 10
type input "THREAD"
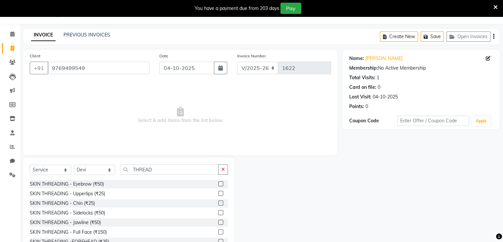
click at [218, 194] on label at bounding box center [220, 193] width 5 height 5
click at [218, 194] on input "checkbox" at bounding box center [220, 193] width 4 height 4
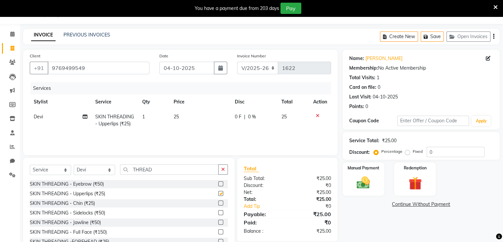
checkbox input "false"
click at [357, 182] on img at bounding box center [363, 183] width 22 height 16
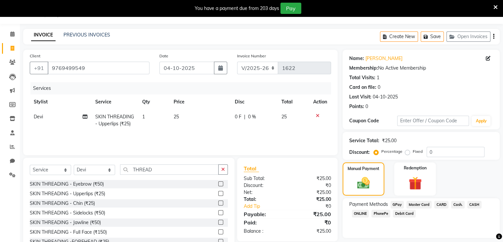
click at [383, 211] on span "PhonePe" at bounding box center [381, 213] width 19 height 8
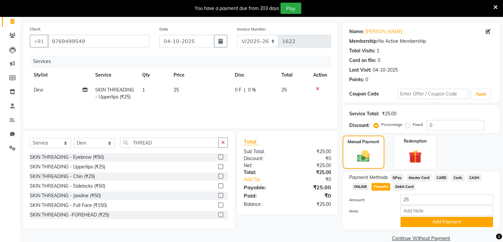
scroll to position [55, 0]
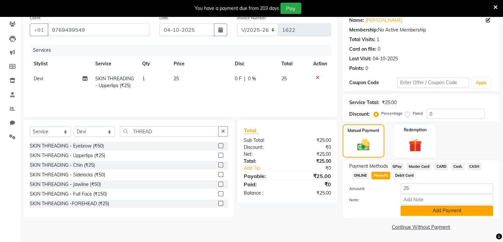
click at [447, 211] on button "Add Payment" at bounding box center [447, 210] width 93 height 10
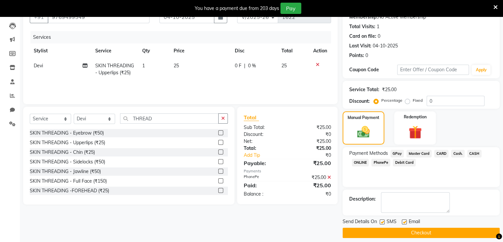
scroll to position [73, 0]
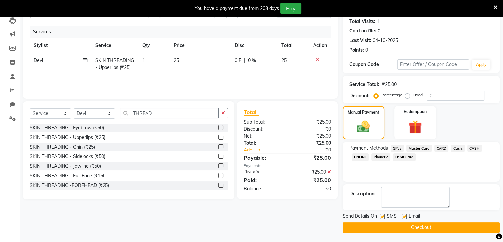
click at [382, 216] on label at bounding box center [382, 216] width 5 height 5
click at [382, 216] on input "checkbox" at bounding box center [382, 216] width 4 height 4
checkbox input "false"
click at [384, 225] on button "Checkout" at bounding box center [421, 227] width 157 height 10
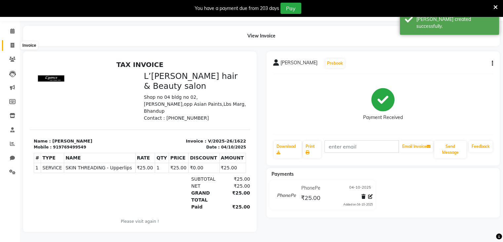
click at [11, 43] on icon at bounding box center [13, 45] width 4 height 5
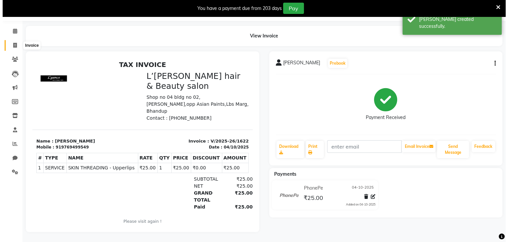
scroll to position [17, 0]
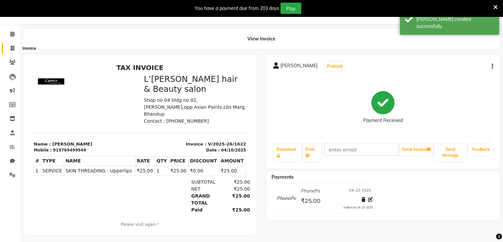
select select "7828"
select select "service"
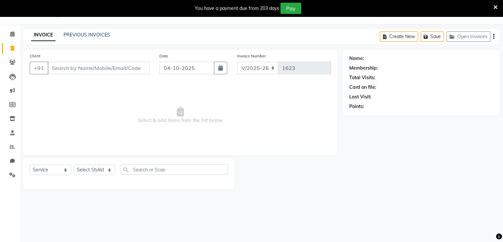
click at [57, 64] on input "Client" at bounding box center [99, 68] width 102 height 13
type input "9930146495"
click at [126, 73] on button "Add Client" at bounding box center [132, 68] width 34 height 13
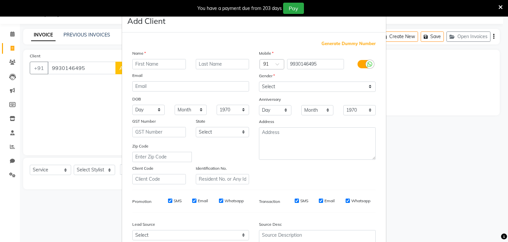
click at [135, 65] on input "text" at bounding box center [159, 64] width 54 height 10
type input "ARCHANA"
click at [197, 66] on input "text" at bounding box center [223, 64] width 54 height 10
type input "[PERSON_NAME]"
click at [297, 84] on select "Select [DEMOGRAPHIC_DATA] [DEMOGRAPHIC_DATA] Other Prefer Not To Say" at bounding box center [317, 86] width 117 height 10
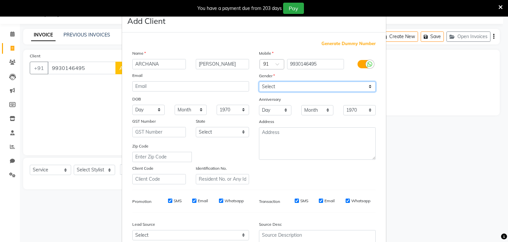
select select "[DEMOGRAPHIC_DATA]"
click at [259, 82] on select "Select [DEMOGRAPHIC_DATA] [DEMOGRAPHIC_DATA] Other Prefer Not To Say" at bounding box center [317, 86] width 117 height 10
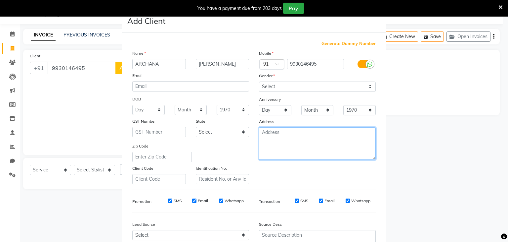
click at [282, 141] on textarea at bounding box center [317, 143] width 117 height 32
type textarea "[PERSON_NAME]"
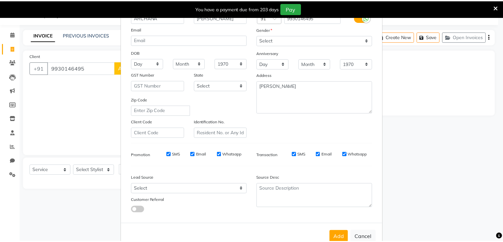
scroll to position [67, 0]
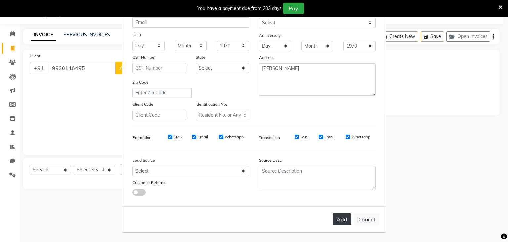
click at [345, 224] on button "Add" at bounding box center [342, 219] width 19 height 12
select select
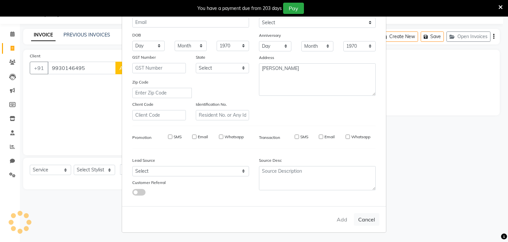
select select
checkbox input "false"
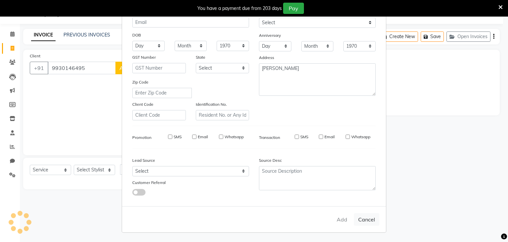
checkbox input "false"
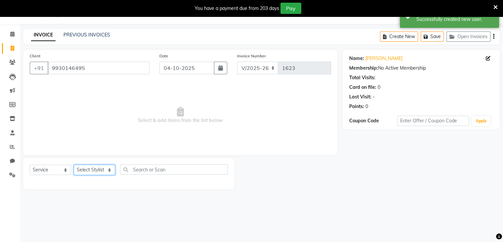
click at [92, 171] on select "Select Stylist Devi DIS Mamta Pinki [PERSON_NAME] Shweta Uma UNKNOWN [PERSON_NA…" at bounding box center [94, 169] width 41 height 10
select select "70654"
click at [74, 165] on select "Select Stylist Devi DIS Mamta Pinki [PERSON_NAME] Shweta Uma UNKNOWN [PERSON_NA…" at bounding box center [94, 169] width 41 height 10
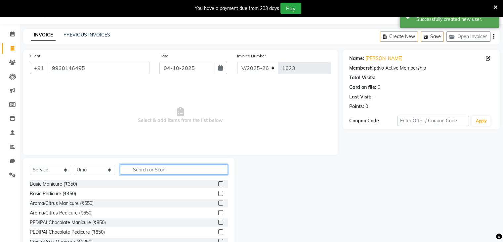
click at [132, 172] on input "text" at bounding box center [174, 169] width 108 height 10
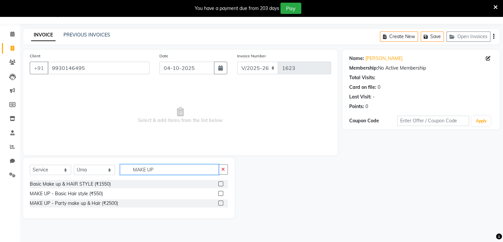
type input "MAKE UP"
click at [220, 184] on label at bounding box center [220, 183] width 5 height 5
click at [220, 184] on input "checkbox" at bounding box center [220, 184] width 4 height 4
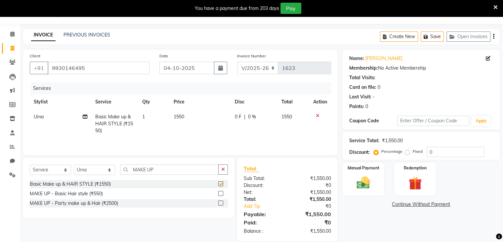
checkbox input "false"
click at [361, 184] on img at bounding box center [363, 183] width 22 height 16
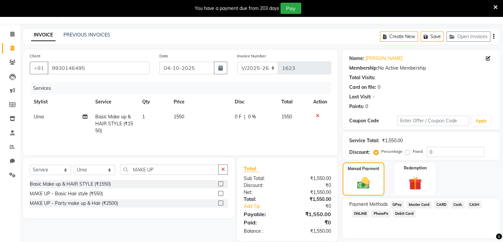
click at [379, 210] on span "PhonePe" at bounding box center [381, 213] width 19 height 8
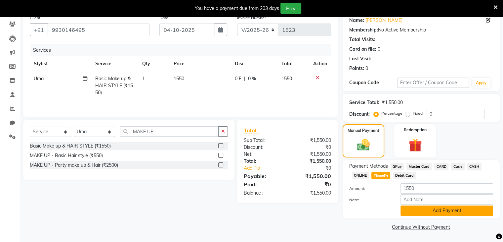
click at [445, 213] on button "Add Payment" at bounding box center [447, 210] width 93 height 10
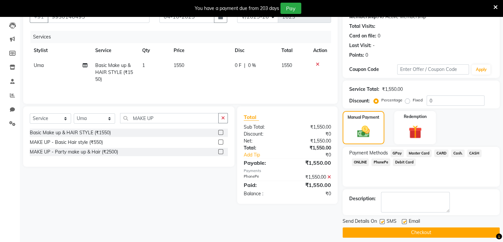
scroll to position [69, 0]
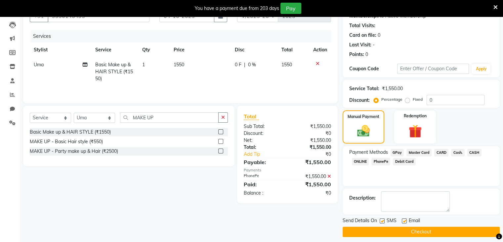
click at [382, 221] on label at bounding box center [382, 220] width 5 height 5
click at [382, 221] on input "checkbox" at bounding box center [382, 221] width 4 height 4
checkbox input "false"
click at [382, 227] on button "Checkout" at bounding box center [421, 231] width 157 height 10
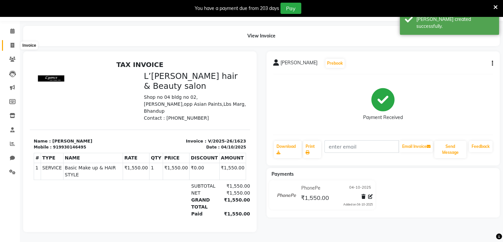
click at [12, 43] on icon at bounding box center [13, 45] width 4 height 5
select select "service"
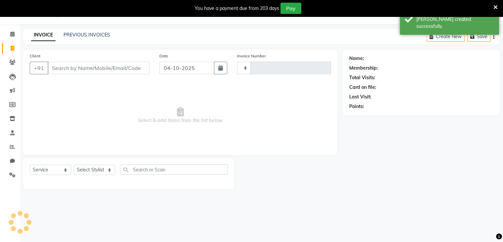
scroll to position [17, 0]
type input "1624"
select select "7828"
click at [53, 68] on input "Client" at bounding box center [99, 68] width 102 height 13
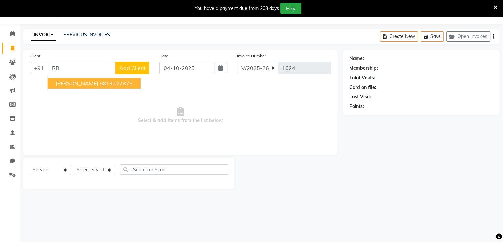
click at [75, 83] on span "[PERSON_NAME]" at bounding box center [77, 83] width 43 height 7
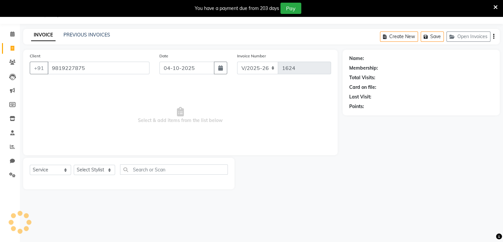
type input "9819227875"
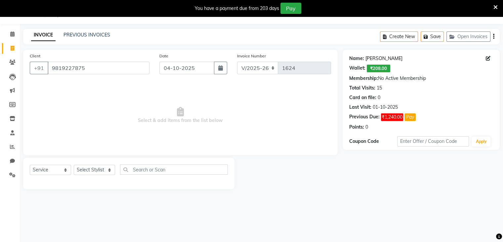
click at [377, 59] on link "[PERSON_NAME]" at bounding box center [384, 58] width 37 height 7
